Goal: Task Accomplishment & Management: Use online tool/utility

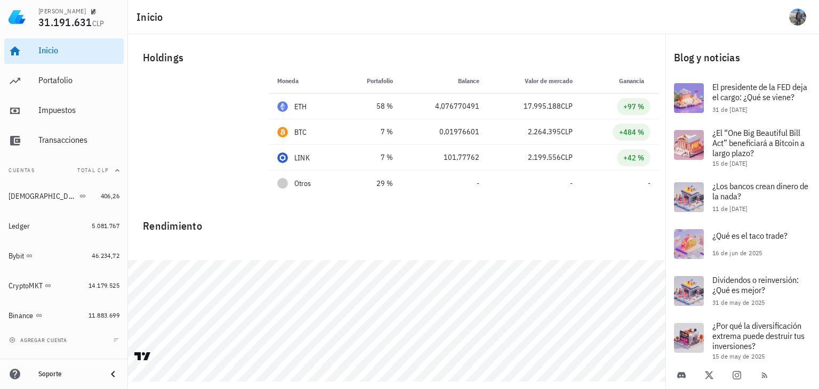
click at [57, 65] on div "Inicio [GEOGRAPHIC_DATA] Impuestos [GEOGRAPHIC_DATA]" at bounding box center [63, 96] width 119 height 124
click at [52, 81] on div "Portafolio" at bounding box center [78, 80] width 81 height 10
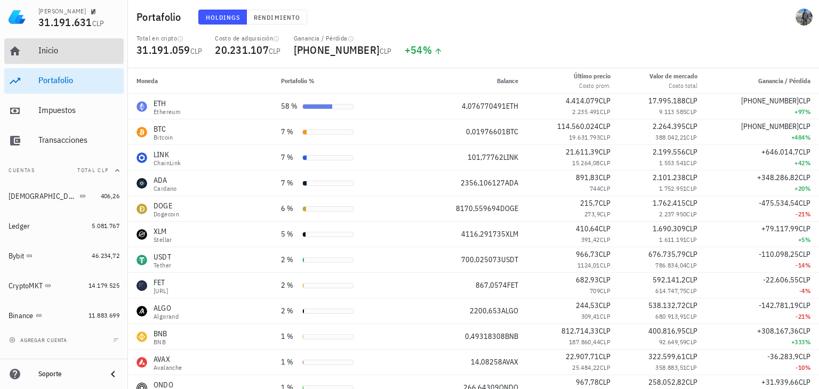
click at [70, 44] on div "Inicio" at bounding box center [78, 51] width 81 height 24
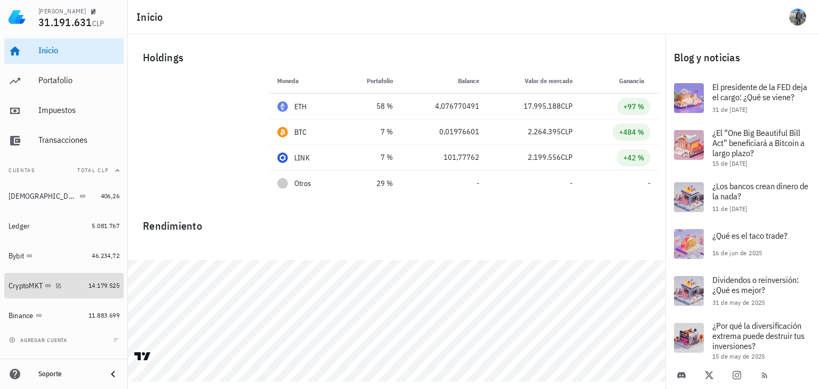
click at [29, 287] on div "CryptoMKT" at bounding box center [26, 285] width 34 height 9
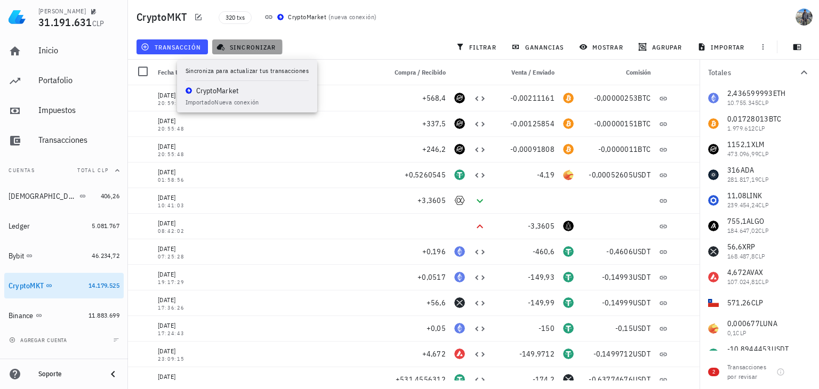
click at [269, 52] on button "sincronizar" at bounding box center [247, 46] width 70 height 15
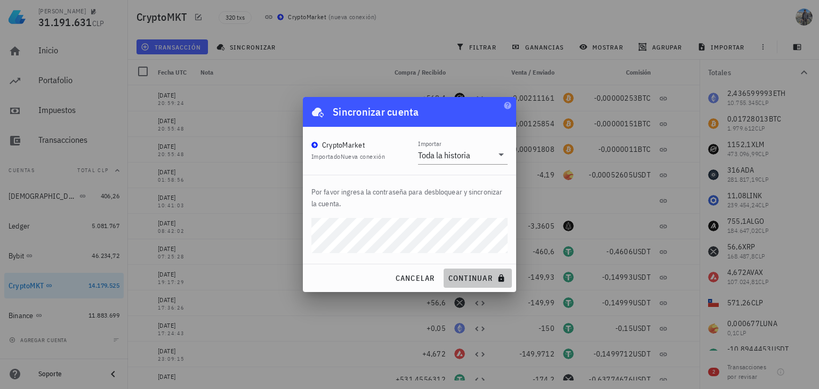
click at [469, 275] on span "continuar" at bounding box center [478, 278] width 60 height 10
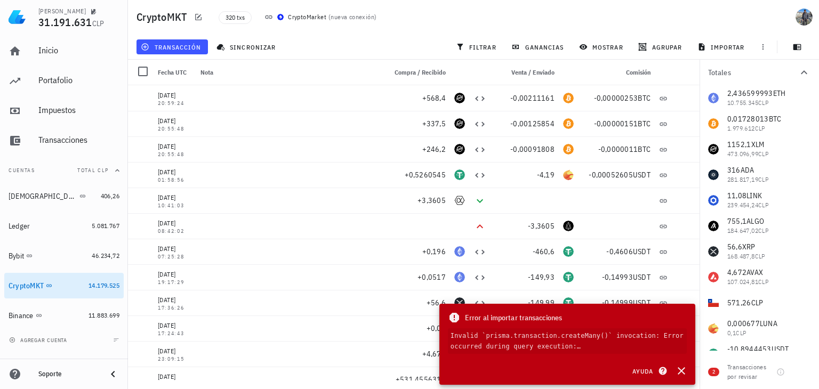
click at [671, 348] on code "Invalid `prisma.transaction.createMany()` invocation: Error occurred during que…" at bounding box center [567, 341] width 239 height 26
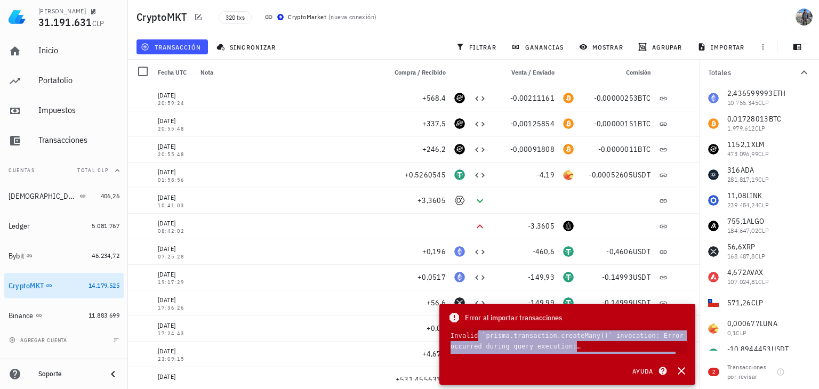
click at [671, 348] on code "Invalid `prisma.transaction.createMany()` invocation: Error occurred during que…" at bounding box center [567, 341] width 239 height 26
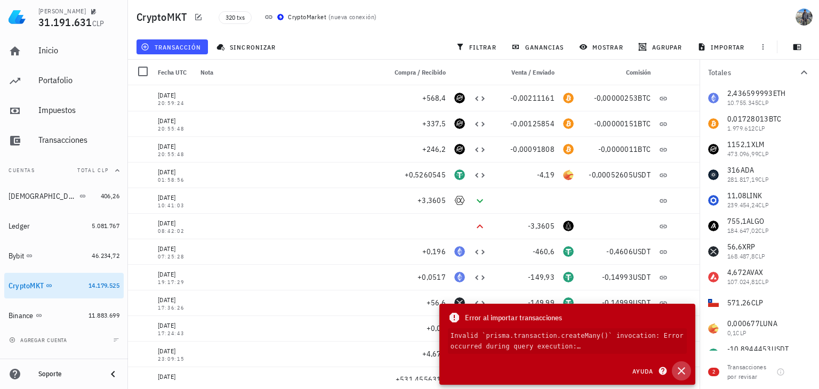
click at [677, 366] on icon "button" at bounding box center [681, 371] width 13 height 13
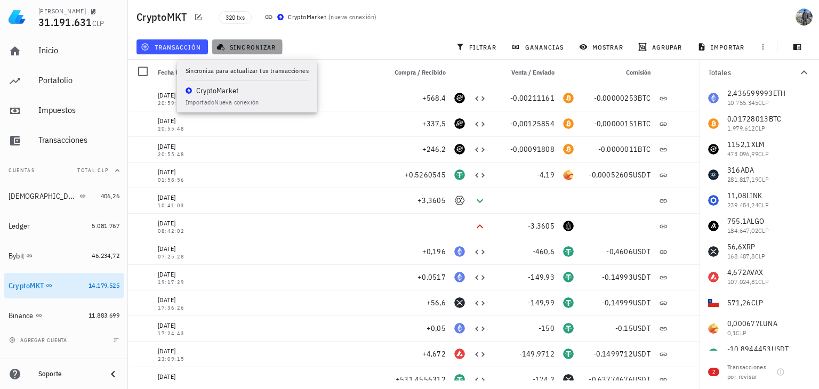
click at [251, 49] on span "sincronizar" at bounding box center [247, 47] width 57 height 9
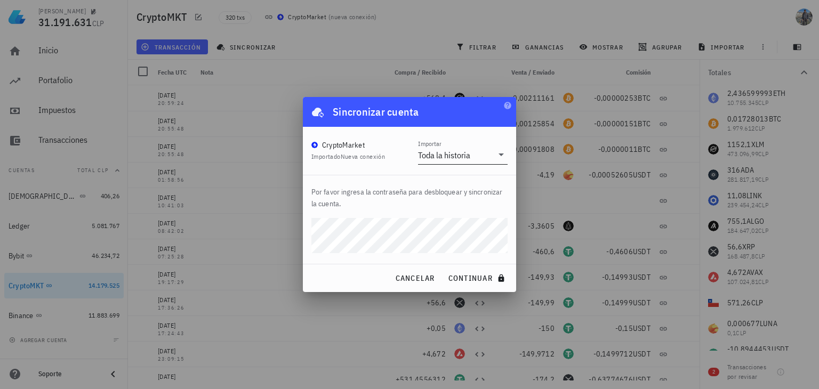
click at [456, 156] on div "Toda la historia" at bounding box center [444, 155] width 52 height 11
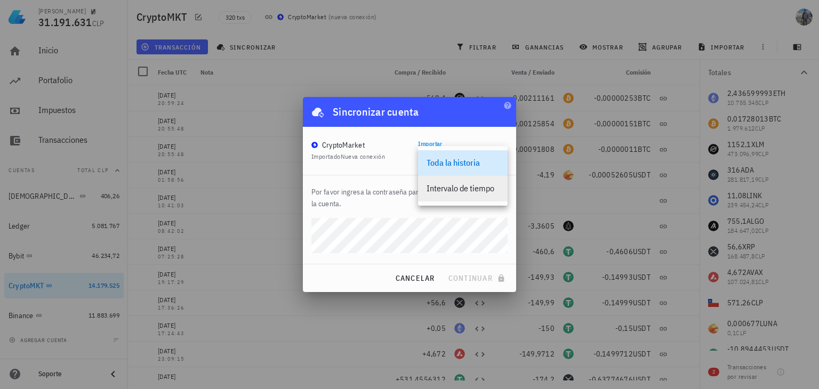
click at [462, 186] on div "Intervalo de tiempo" at bounding box center [462, 188] width 72 height 10
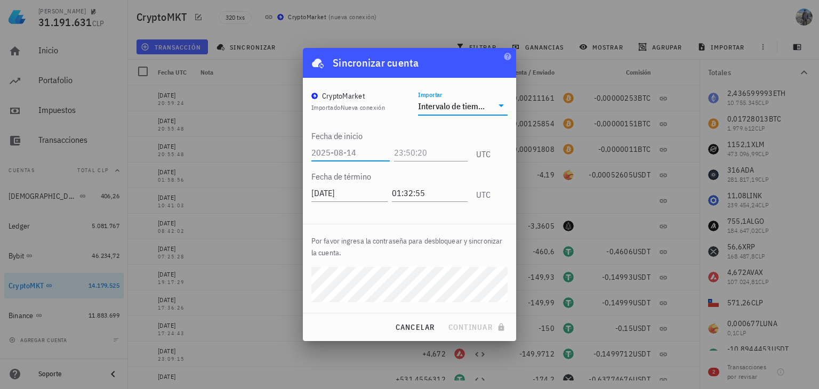
click at [362, 153] on input "text" at bounding box center [350, 152] width 78 height 17
click at [344, 151] on input "text" at bounding box center [350, 152] width 78 height 17
click at [356, 154] on input "text" at bounding box center [350, 152] width 78 height 17
click at [375, 147] on input "text" at bounding box center [350, 152] width 78 height 17
click at [333, 153] on input "text" at bounding box center [350, 152] width 78 height 17
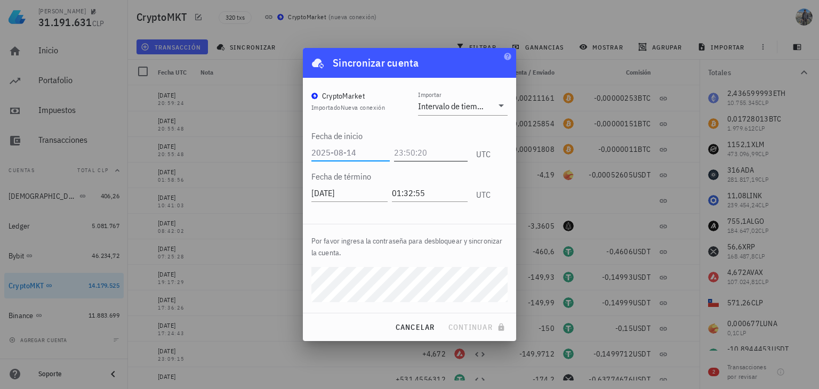
click at [437, 151] on input "text" at bounding box center [431, 152] width 74 height 17
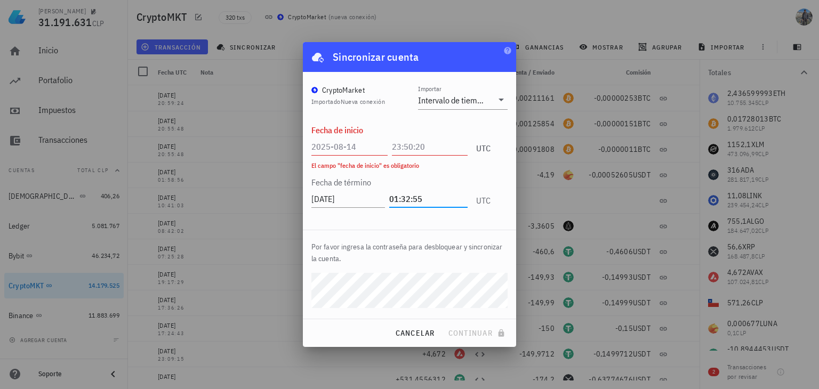
click at [414, 197] on input "01:32:55" at bounding box center [428, 198] width 78 height 17
click at [347, 150] on input "text" at bounding box center [349, 146] width 76 height 17
click at [359, 148] on input "text" at bounding box center [349, 146] width 76 height 17
type input "[DATE]"
click at [415, 144] on input "text" at bounding box center [430, 146] width 76 height 17
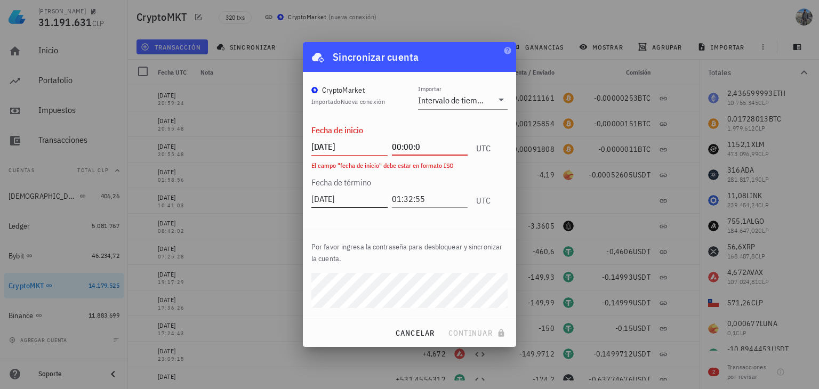
type input "00:00:0"
click at [359, 196] on input "[DATE]" at bounding box center [349, 198] width 76 height 17
click at [434, 181] on div "Fecha de término [DATE] 01:32:55 UTC" at bounding box center [400, 190] width 179 height 41
click at [362, 146] on input "[DATE]" at bounding box center [349, 146] width 76 height 17
type input "2025-08-0"
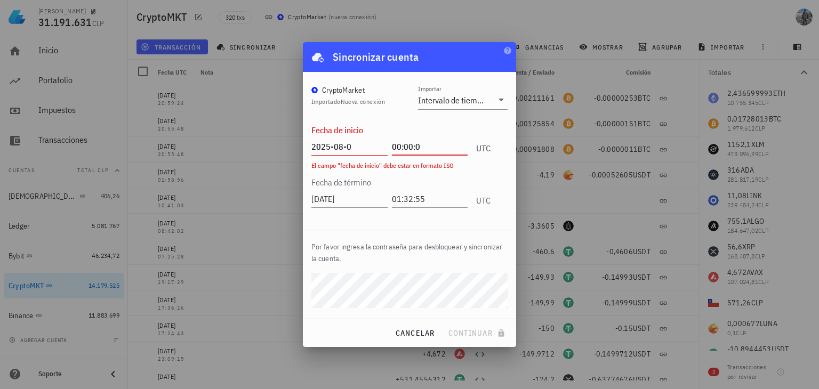
click at [448, 149] on input "00:00:0" at bounding box center [430, 146] width 76 height 17
type input "00:00:00"
click at [447, 157] on div "00:00:00" at bounding box center [432, 145] width 80 height 27
click at [352, 143] on input "2025-08-0" at bounding box center [349, 146] width 76 height 17
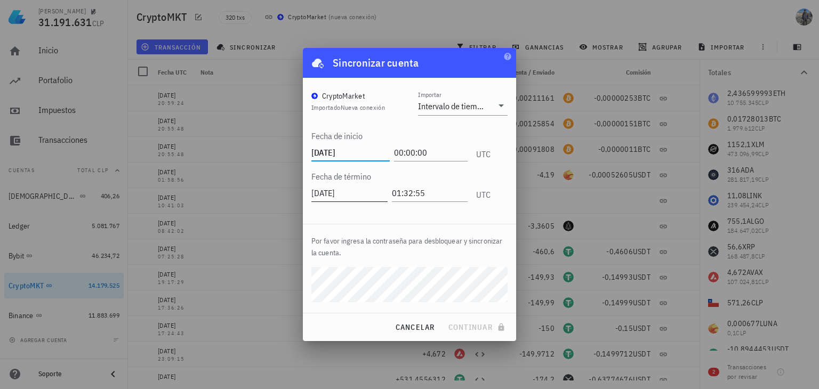
type input "[DATE]"
click at [359, 195] on input "[DATE]" at bounding box center [350, 192] width 78 height 17
type input "[DATE]"
click at [426, 216] on div "CryptoMarket Importado Nueva conexión Importar Intervalo de tiempo Fecha de ini…" at bounding box center [409, 151] width 213 height 146
click at [366, 146] on input "[DATE]" at bounding box center [349, 152] width 76 height 17
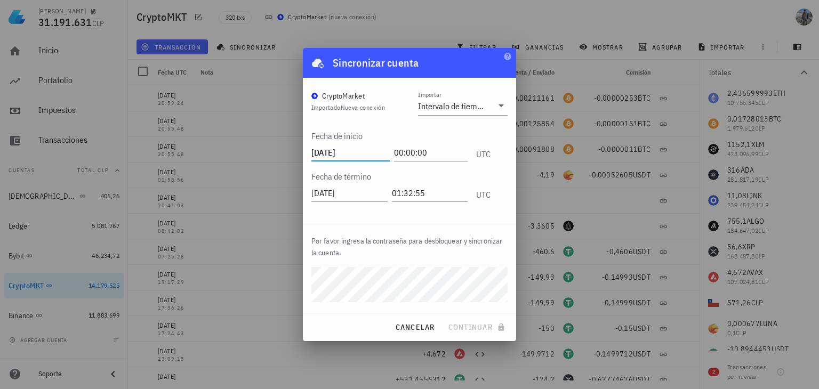
type input "[DATE]"
click at [346, 230] on div "Por favor ingresa la contraseña para desbloquear y sincronizar la cuenta." at bounding box center [409, 268] width 213 height 88
click at [483, 324] on span "continuar" at bounding box center [478, 327] width 60 height 10
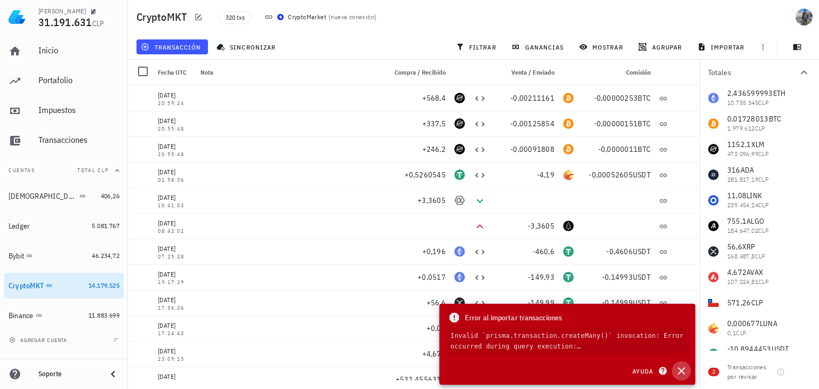
click at [676, 371] on icon "button" at bounding box center [681, 371] width 13 height 13
